Goal: Task Accomplishment & Management: Complete application form

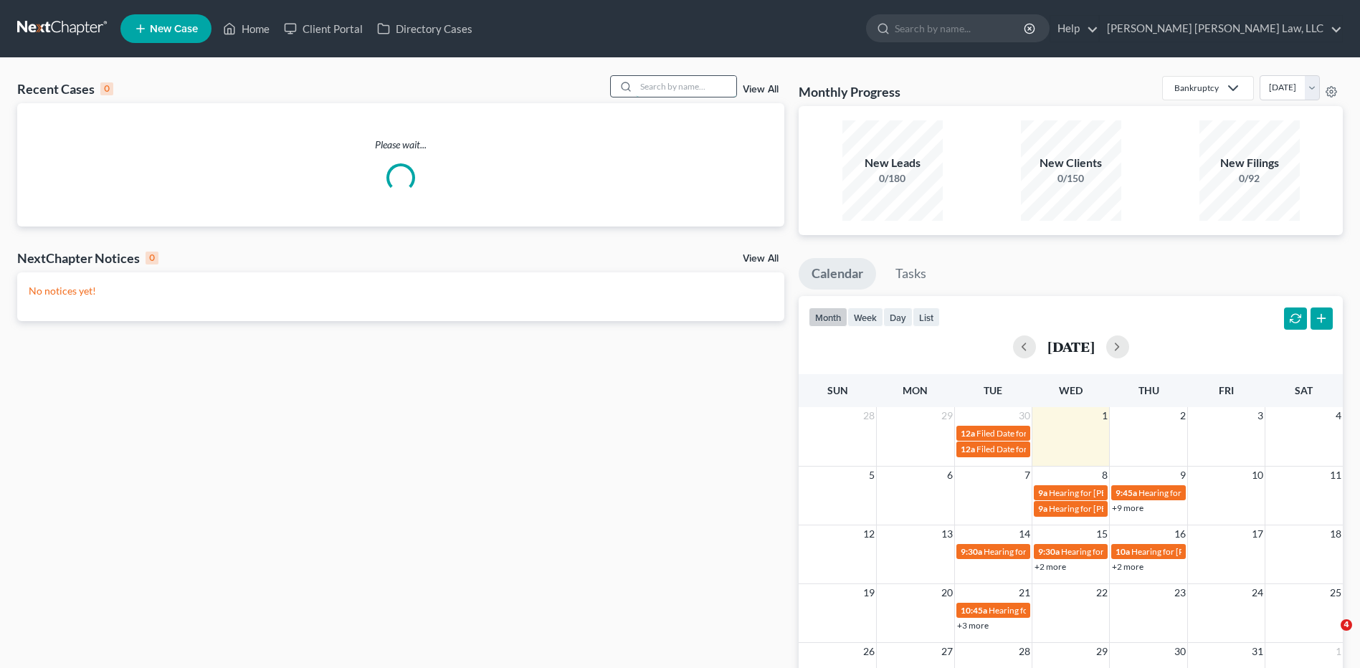
click at [658, 82] on input "search" at bounding box center [686, 86] width 100 height 21
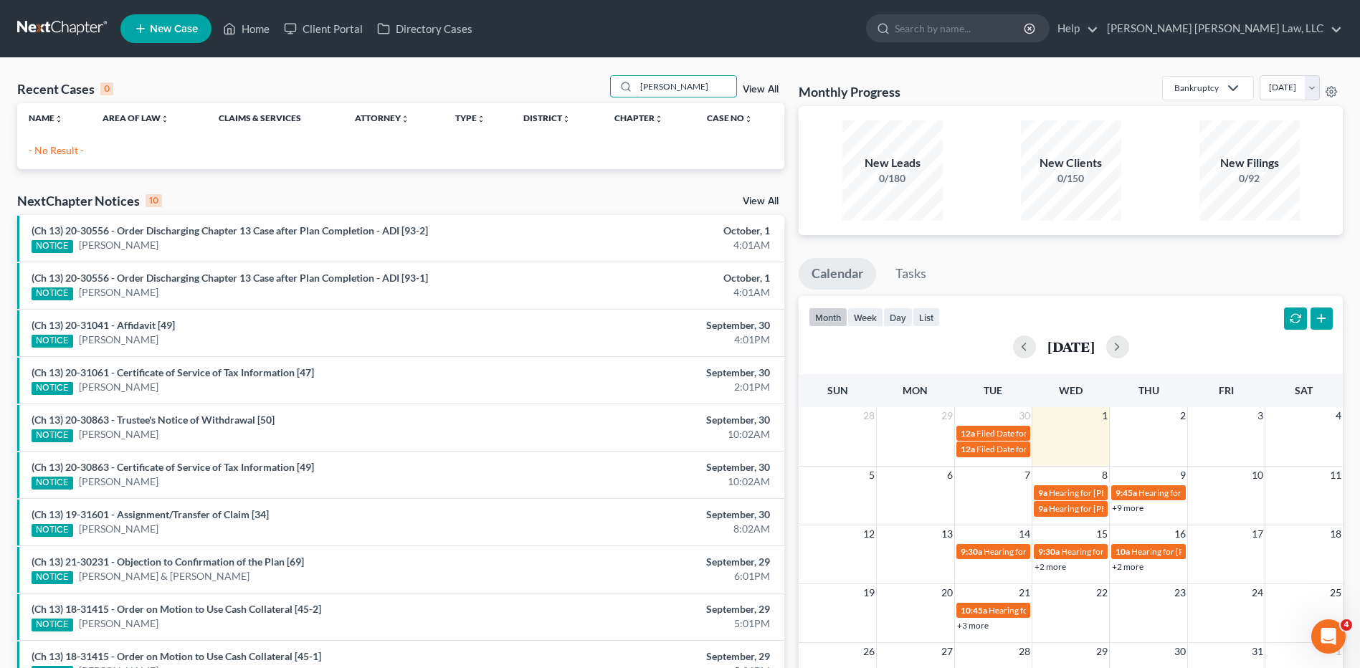
type input "[PERSON_NAME]"
click at [168, 22] on link "New Case" at bounding box center [165, 28] width 91 height 29
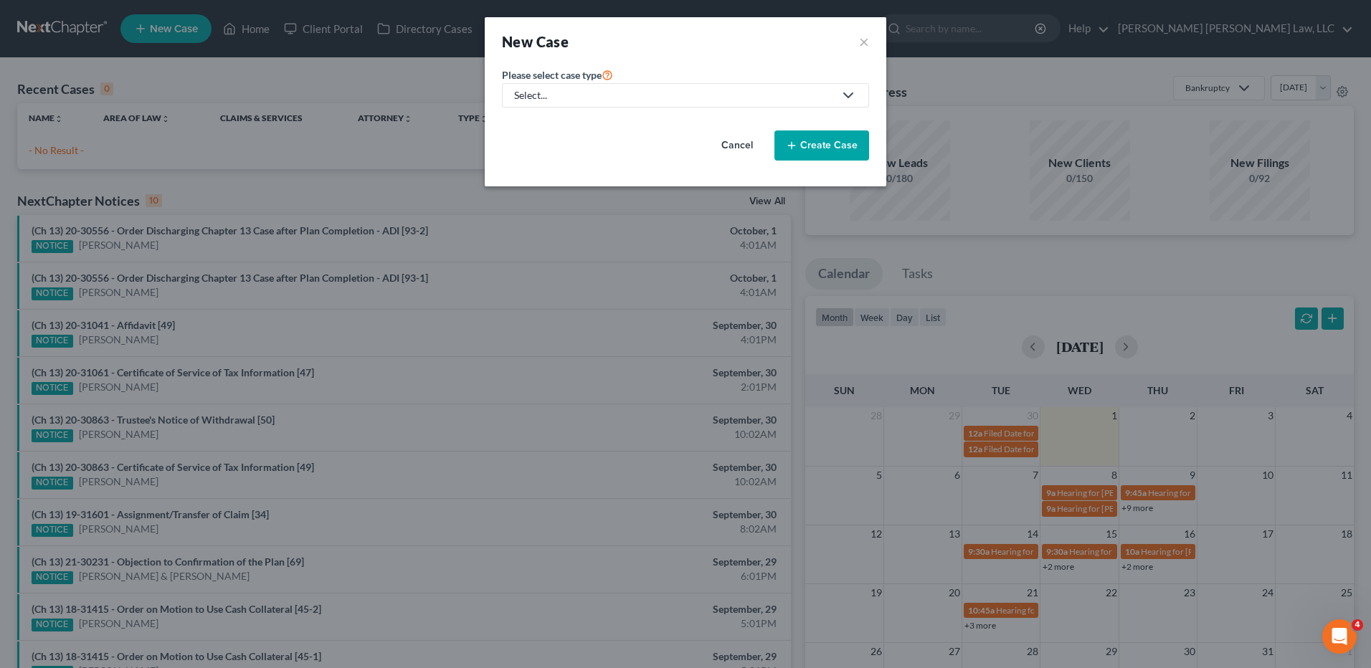
click at [572, 98] on div "Select..." at bounding box center [674, 95] width 320 height 14
click at [566, 120] on div "Bankruptcy" at bounding box center [579, 124] width 128 height 14
select select "36"
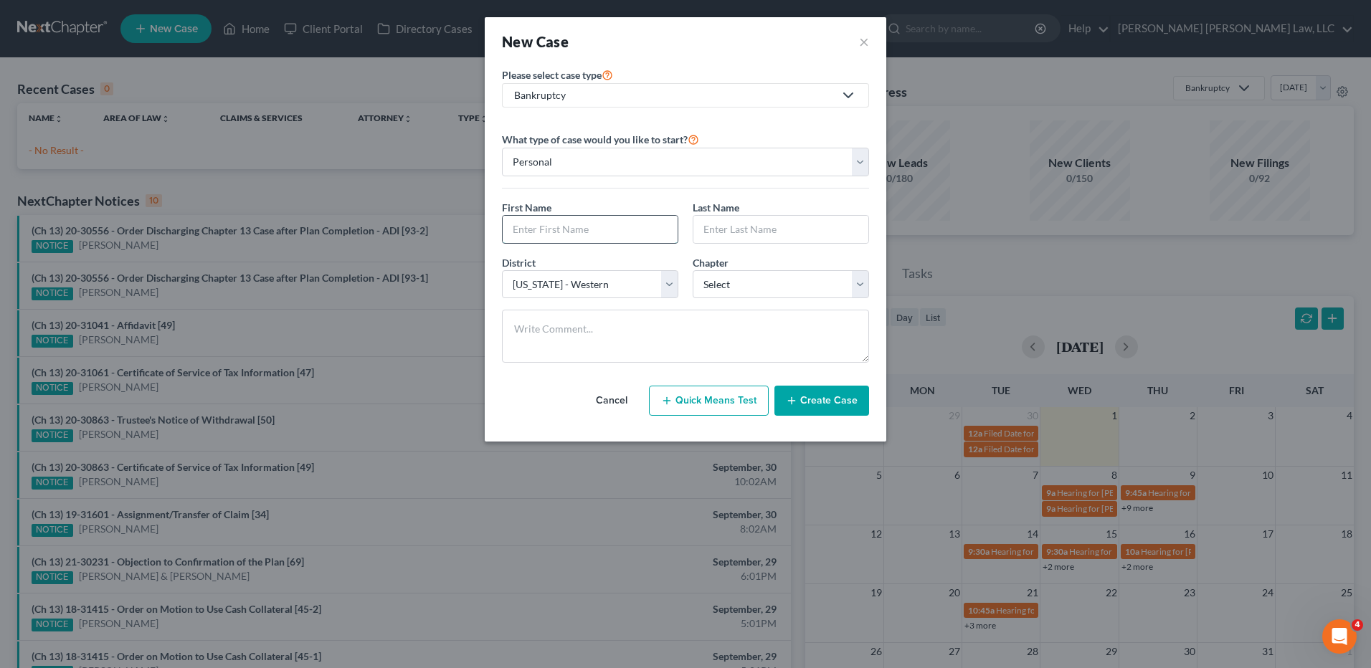
click at [558, 227] on input "text" at bounding box center [590, 229] width 175 height 27
type input "[PERSON_NAME]"
click at [576, 283] on select "Select [US_STATE] - [GEOGRAPHIC_DATA] [US_STATE] - [GEOGRAPHIC_DATA][US_STATE] …" at bounding box center [590, 284] width 176 height 29
select select "35"
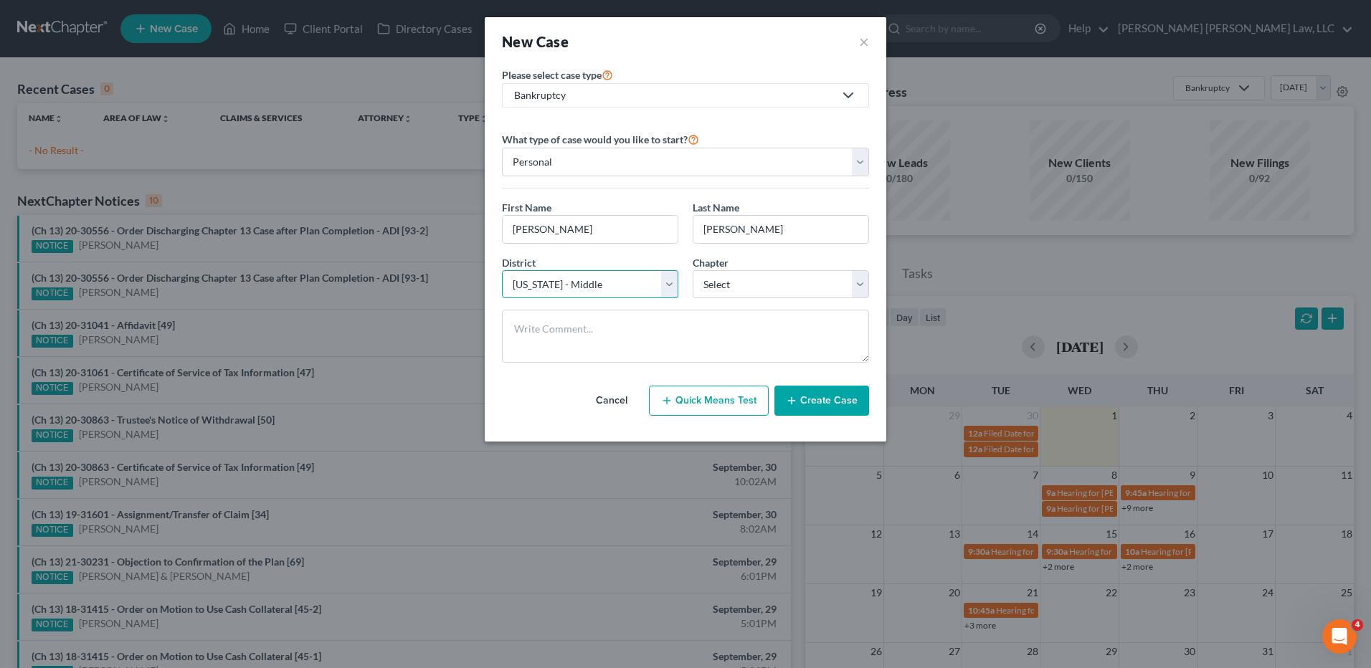
click at [502, 270] on select "Select [US_STATE] - [GEOGRAPHIC_DATA] [US_STATE] - [GEOGRAPHIC_DATA][US_STATE] …" at bounding box center [590, 284] width 176 height 29
click at [718, 278] on select "Select 7 11 12 13" at bounding box center [781, 284] width 176 height 29
select select "3"
click at [693, 270] on select "Select 7 11 12 13" at bounding box center [781, 284] width 176 height 29
click at [797, 395] on icon "button" at bounding box center [791, 400] width 11 height 11
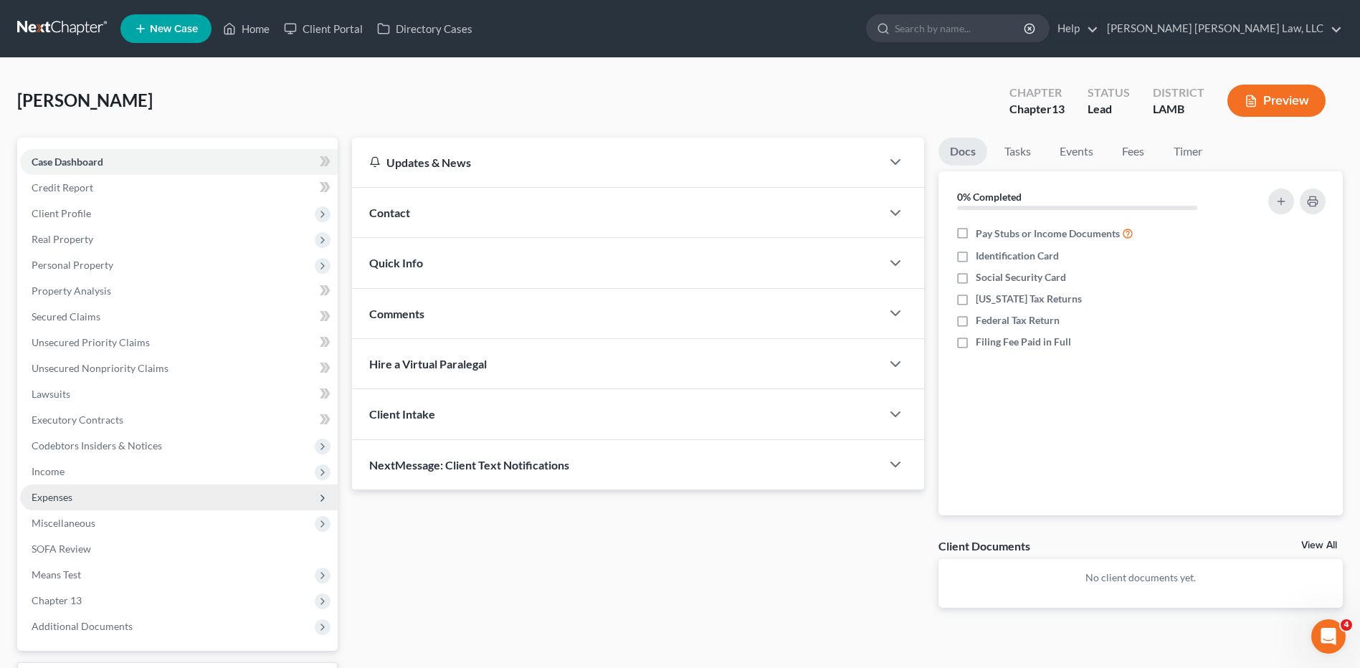
click at [48, 495] on span "Expenses" at bounding box center [52, 497] width 41 height 12
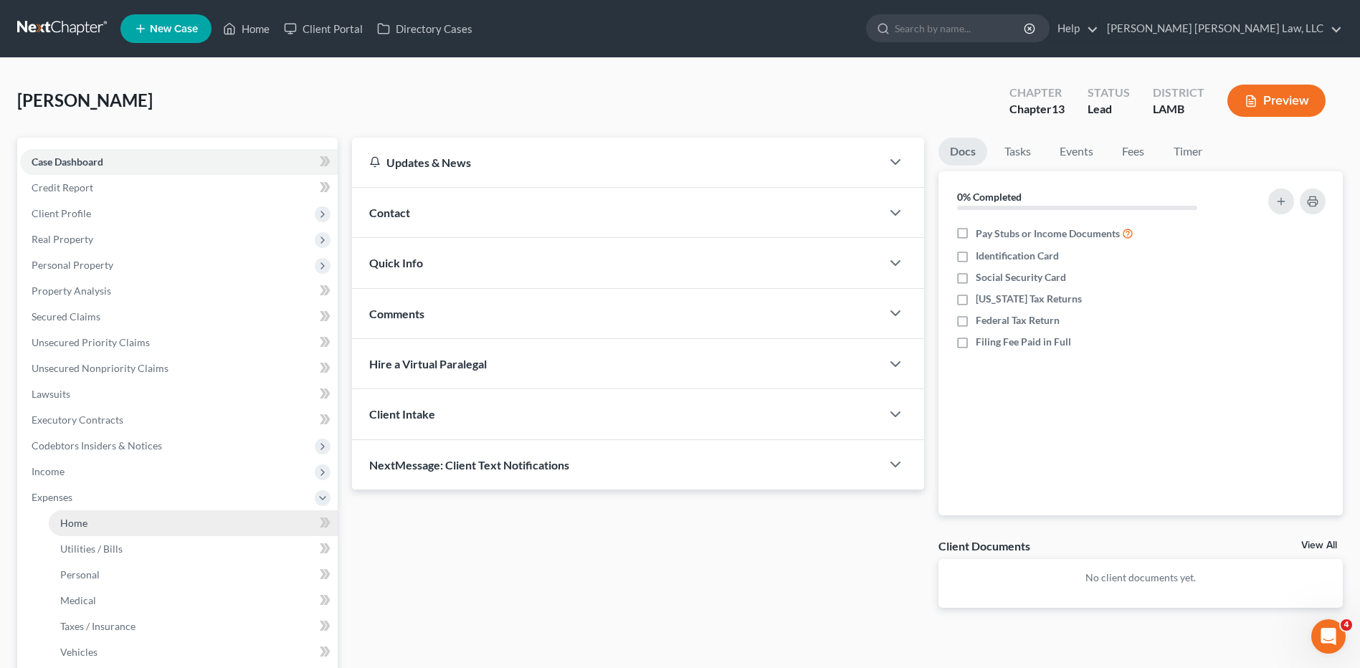
click at [68, 519] on span "Home" at bounding box center [73, 523] width 27 height 12
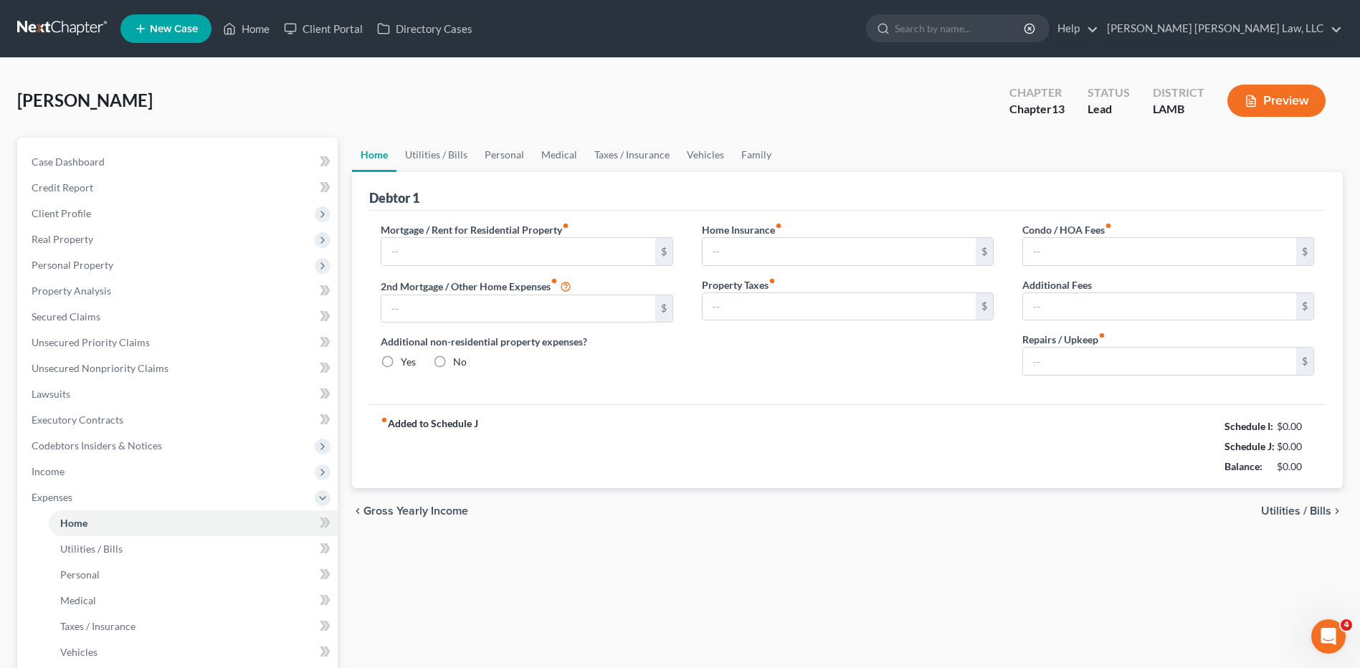
type input "0.00"
radio input "true"
type input "0.00"
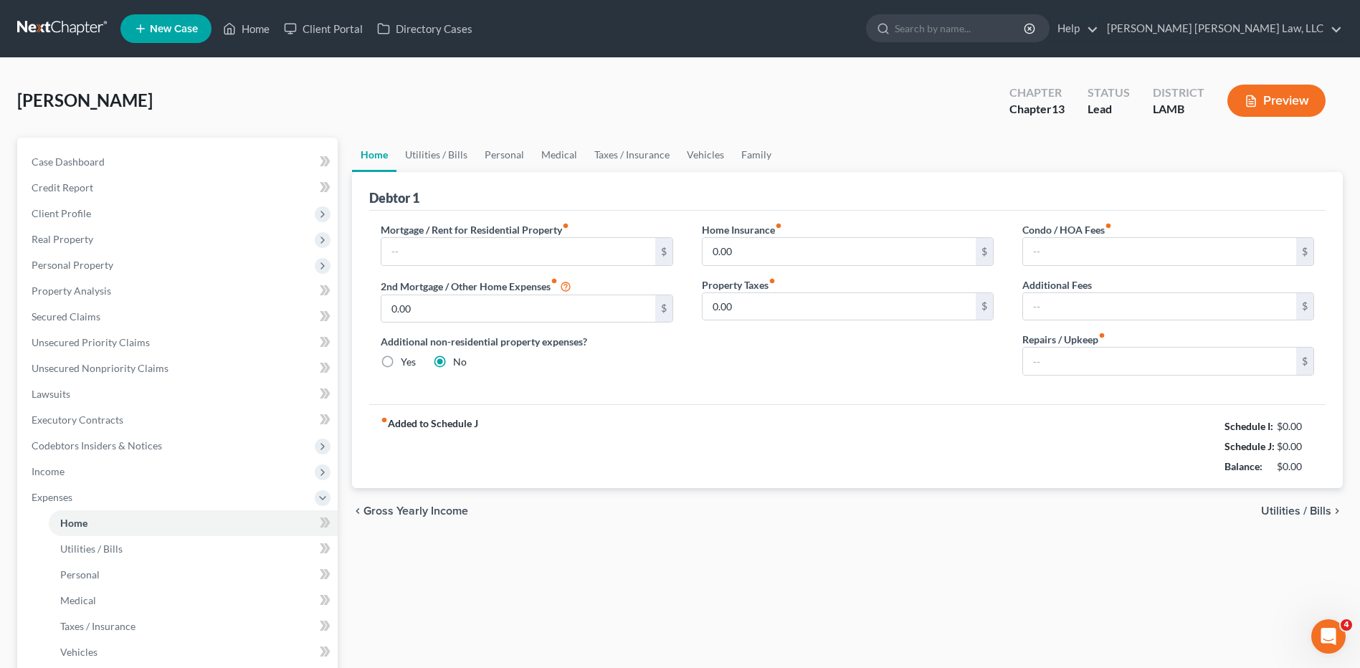
type input "0.00"
click at [431, 150] on link "Utilities / Bills" at bounding box center [436, 155] width 80 height 34
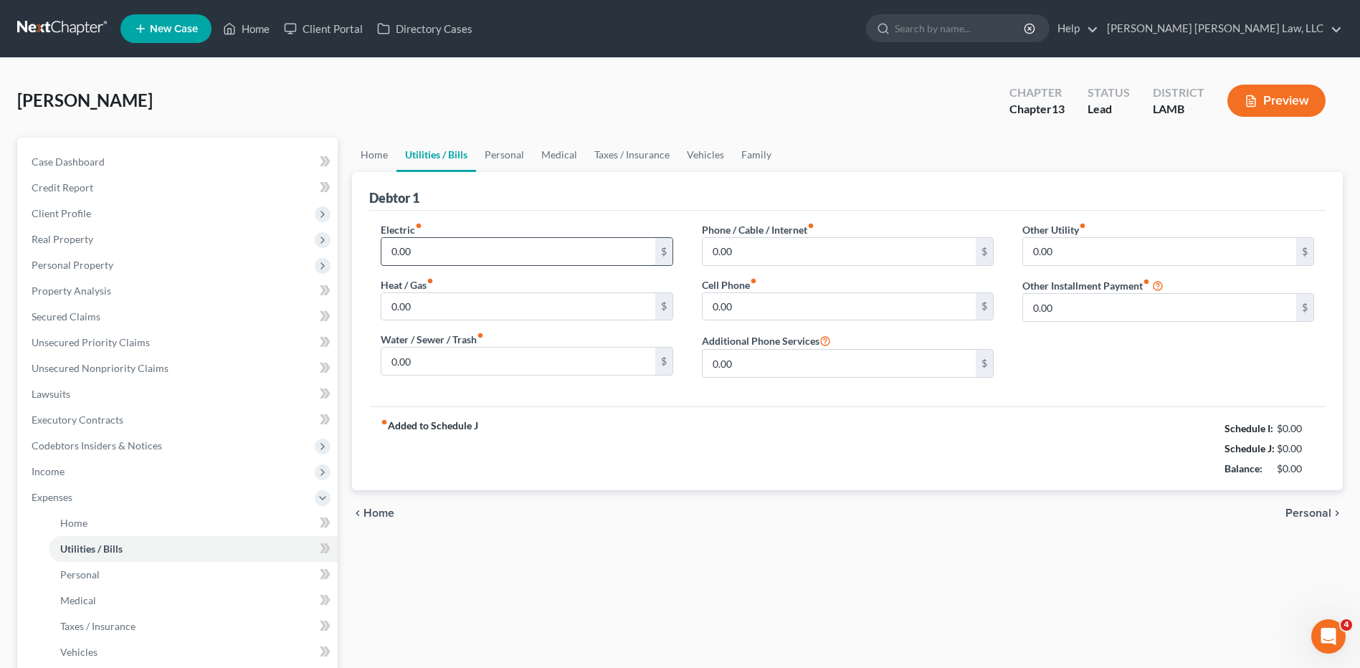
click at [472, 256] on input "0.00" at bounding box center [517, 251] width 273 height 27
type input "300.00"
type input "40.00"
type input "140.00"
type input "240.00"
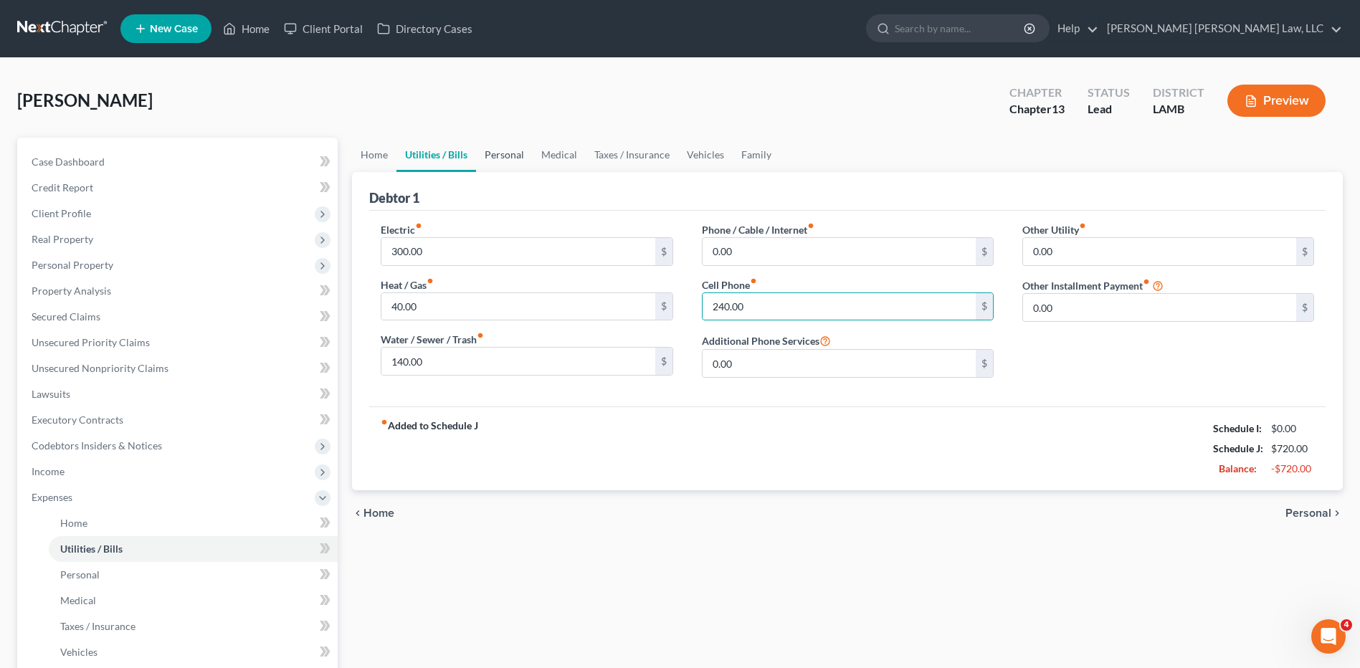
click at [500, 153] on link "Personal" at bounding box center [504, 155] width 57 height 34
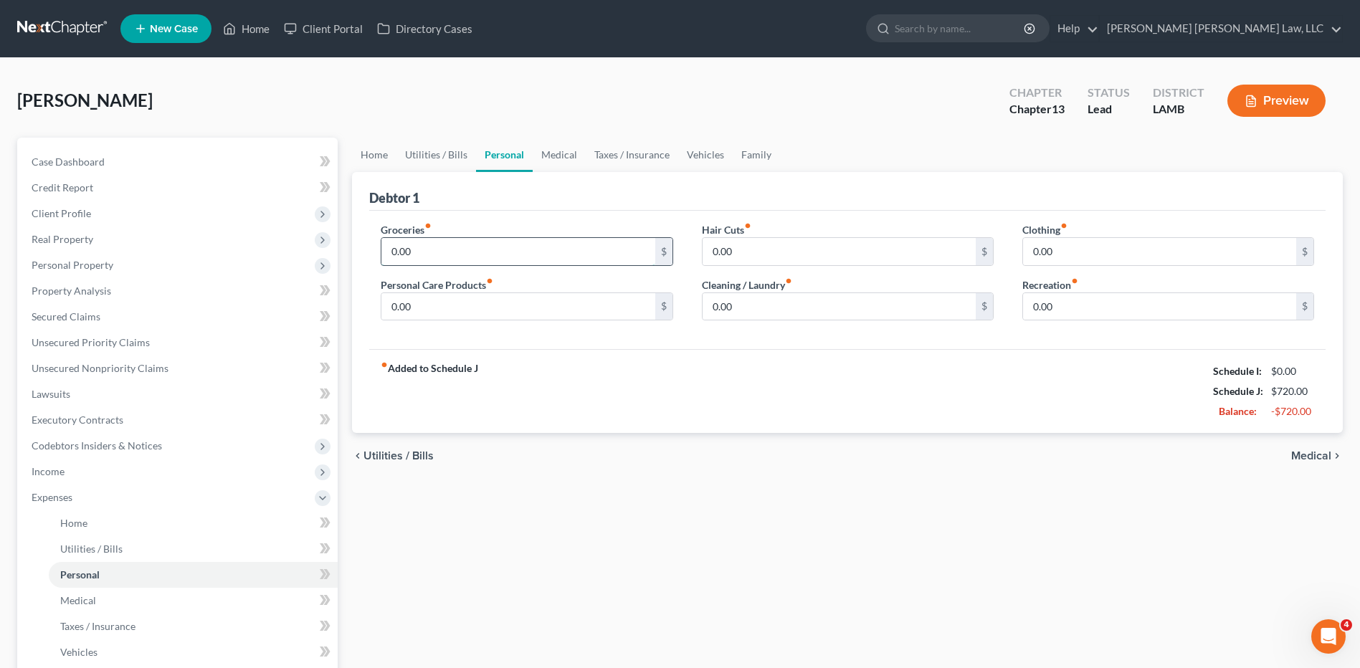
click at [427, 244] on input "0.00" at bounding box center [517, 251] width 273 height 27
type input "800.00"
type input "50.00"
type input "35.00"
type input "20.00"
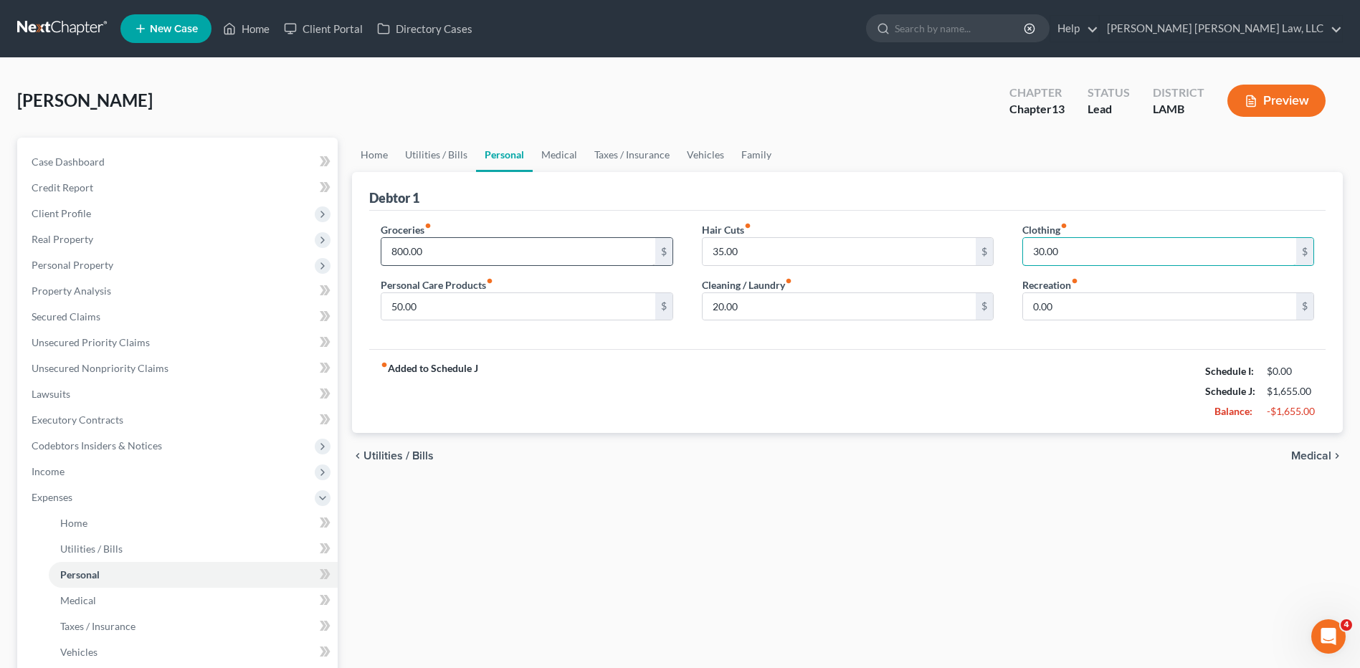
type input "30.00"
drag, startPoint x: 551, startPoint y: 158, endPoint x: 546, endPoint y: 166, distance: 9.8
click at [551, 158] on link "Medical" at bounding box center [559, 155] width 53 height 34
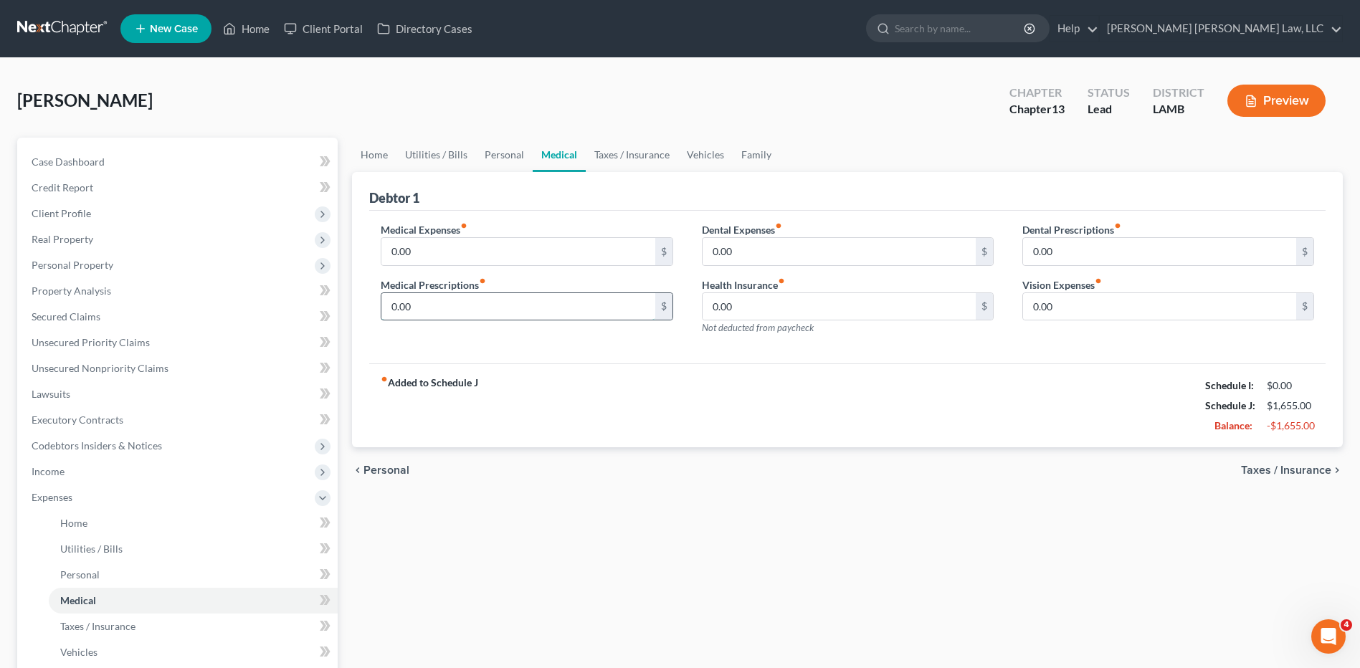
click at [432, 305] on input "0.00" at bounding box center [517, 306] width 273 height 27
type input "100.00"
click at [701, 157] on link "Vehicles" at bounding box center [705, 155] width 54 height 34
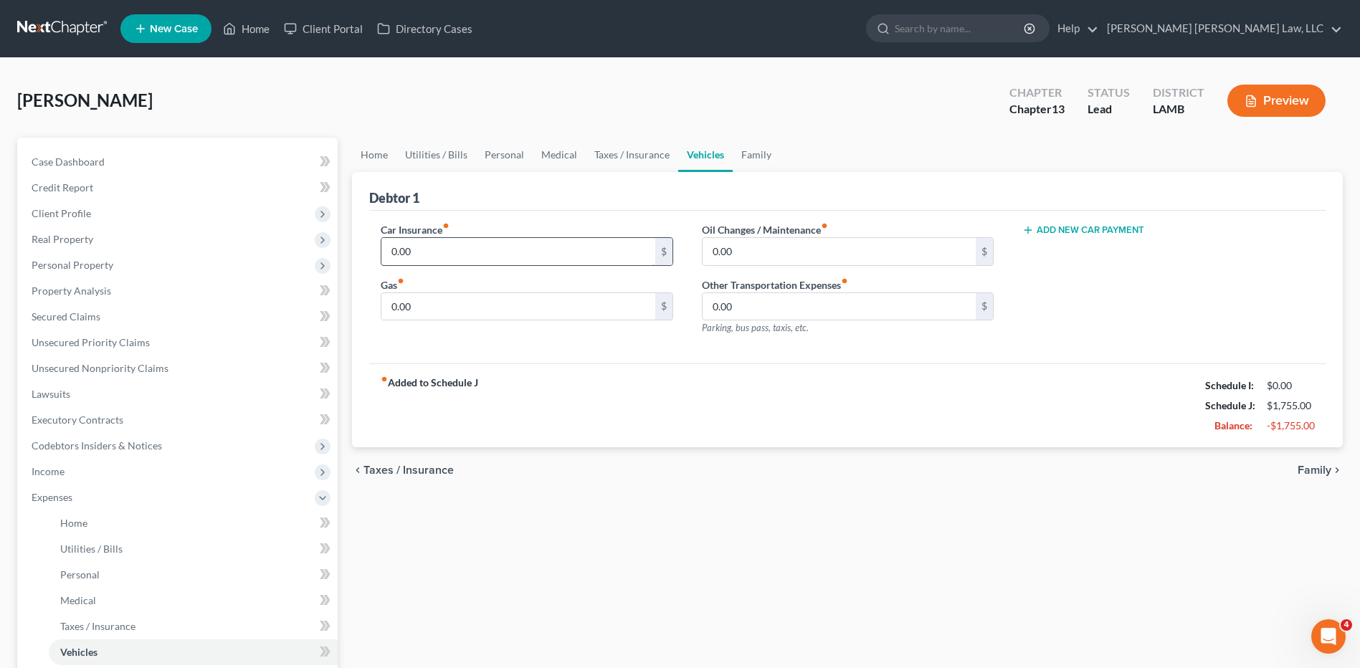
click at [451, 249] on input "0.00" at bounding box center [517, 251] width 273 height 27
type input "316.00"
type input "200.00"
click at [1036, 232] on button "Add New Car Payment" at bounding box center [1083, 229] width 122 height 11
click at [1042, 253] on input "text" at bounding box center [1147, 251] width 248 height 27
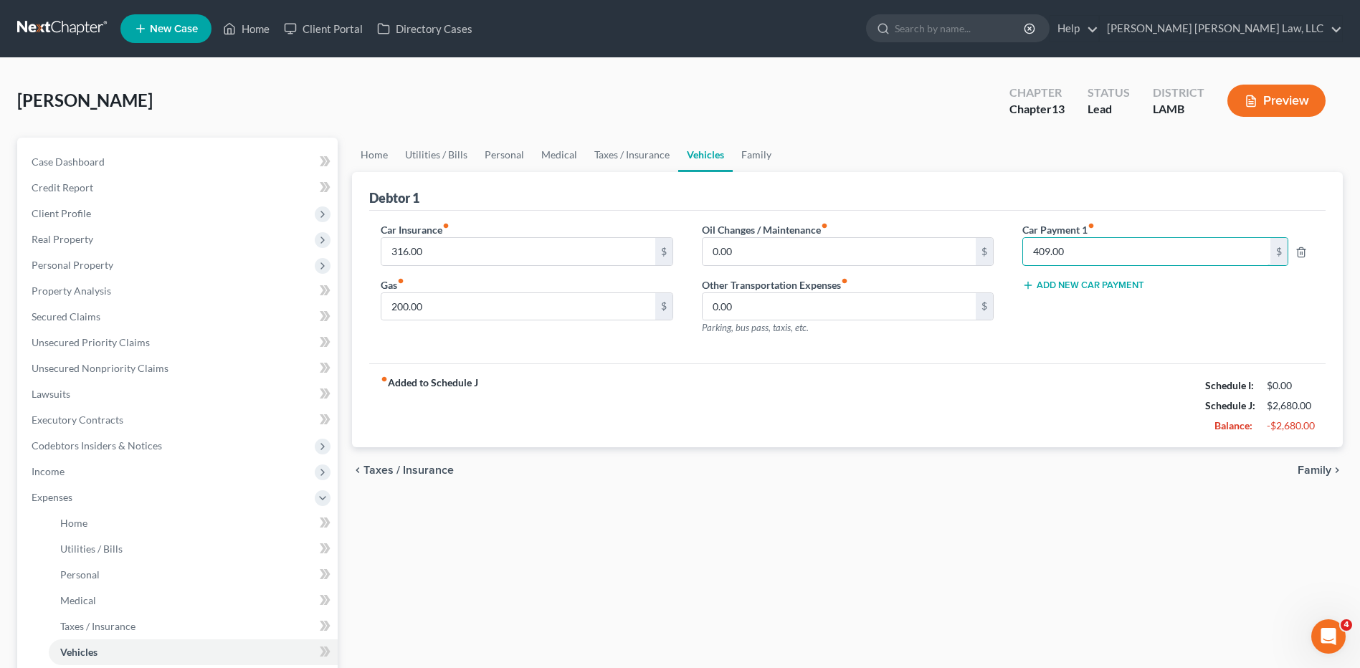
type input "409.00"
click at [1070, 287] on button "Add New Car Payment" at bounding box center [1083, 285] width 122 height 11
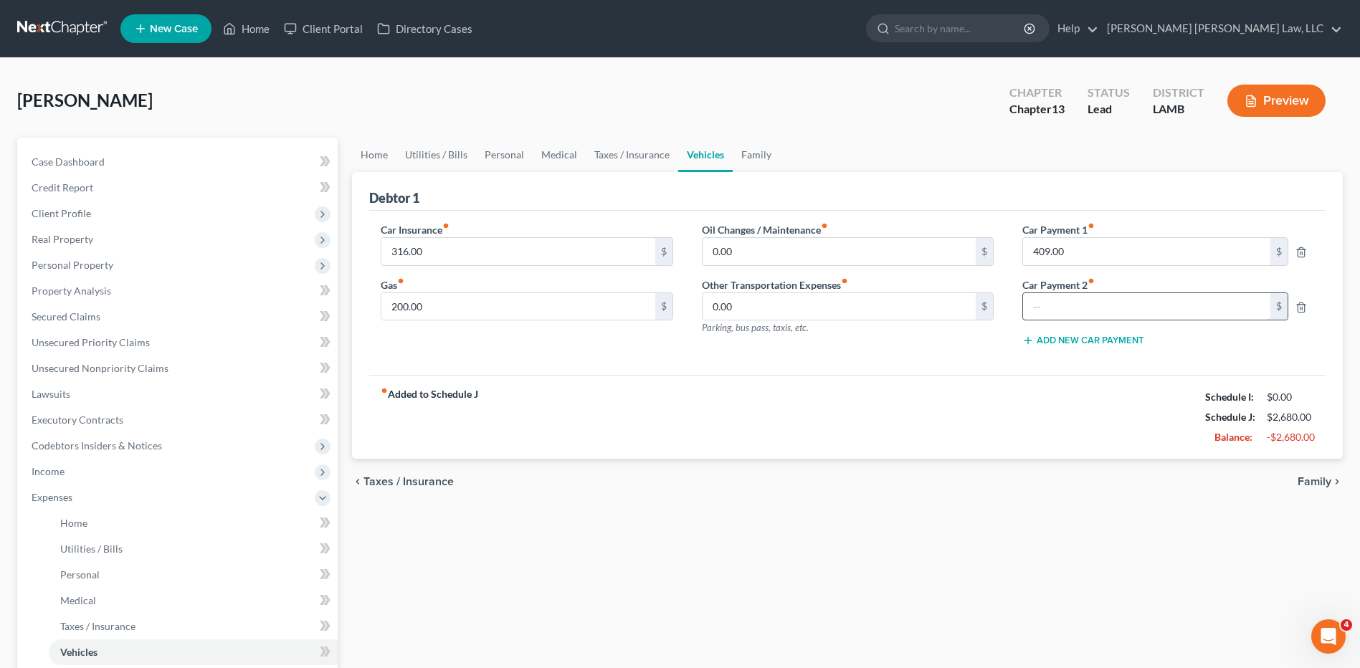
click at [1073, 313] on input "text" at bounding box center [1147, 306] width 248 height 27
type input "370.00"
click at [79, 265] on span "Personal Property" at bounding box center [73, 265] width 82 height 12
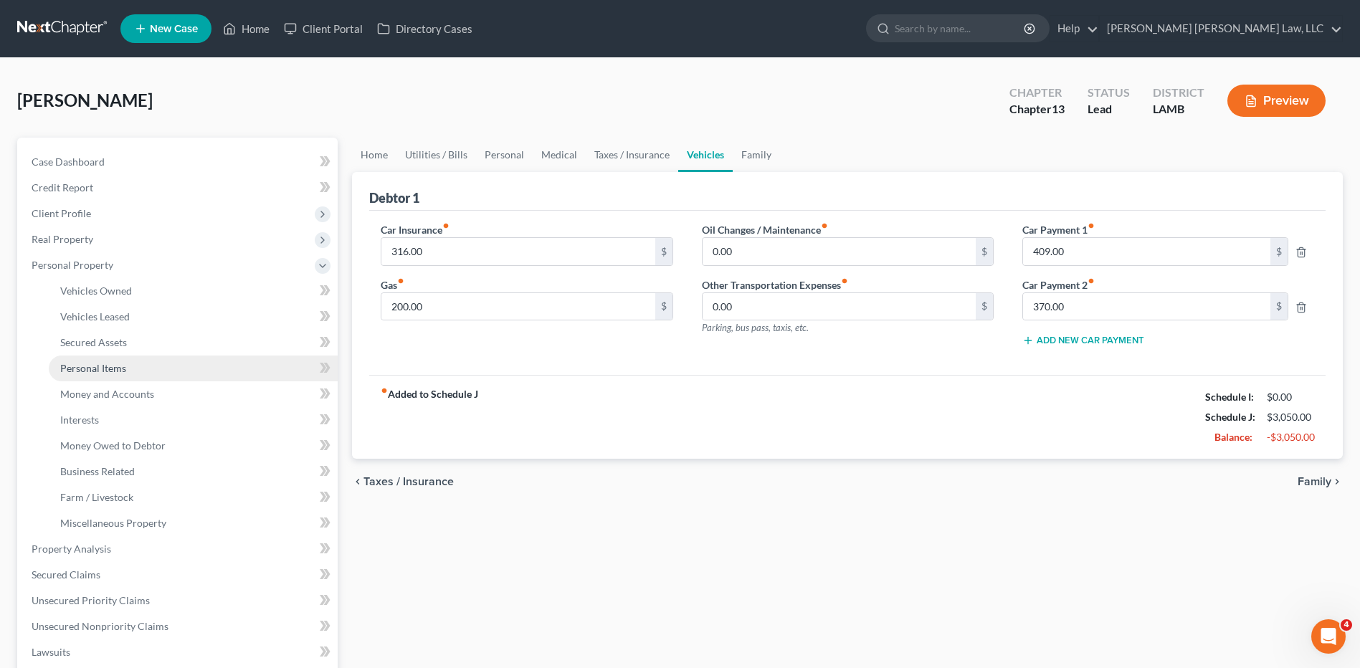
click at [105, 361] on link "Personal Items" at bounding box center [193, 369] width 289 height 26
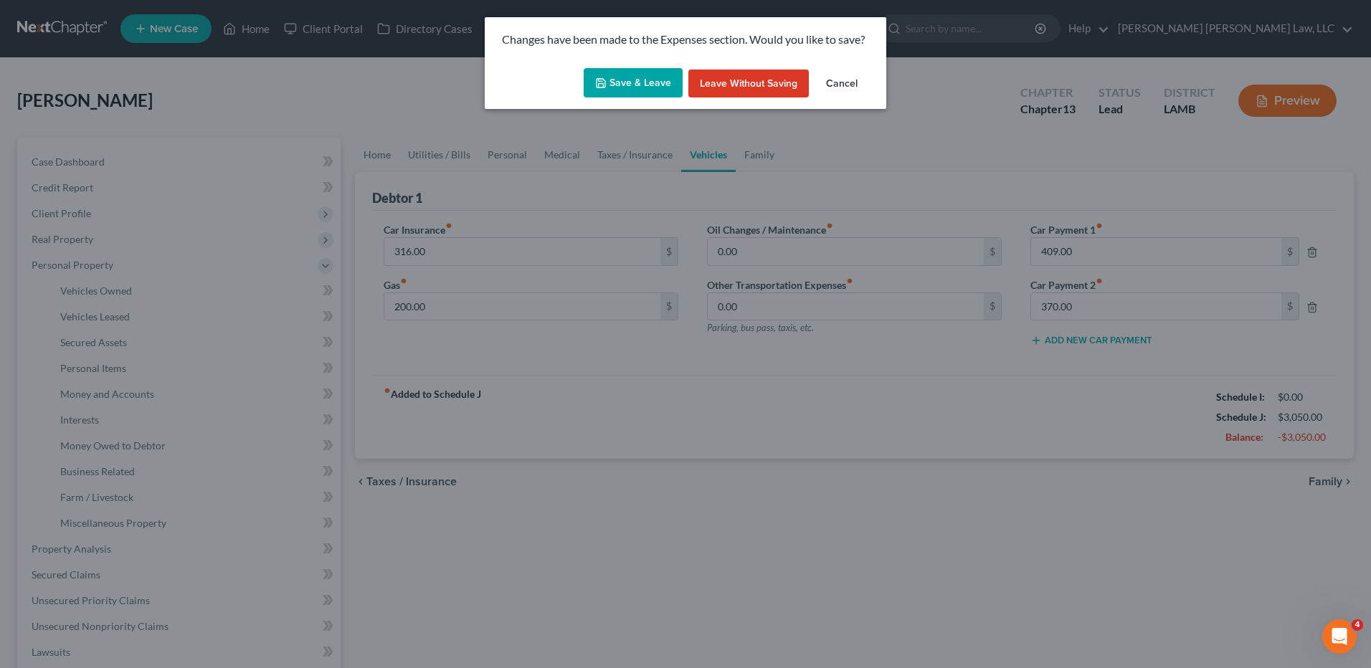
click at [643, 68] on button "Save & Leave" at bounding box center [633, 83] width 99 height 30
